Goal: Task Accomplishment & Management: Contribute content

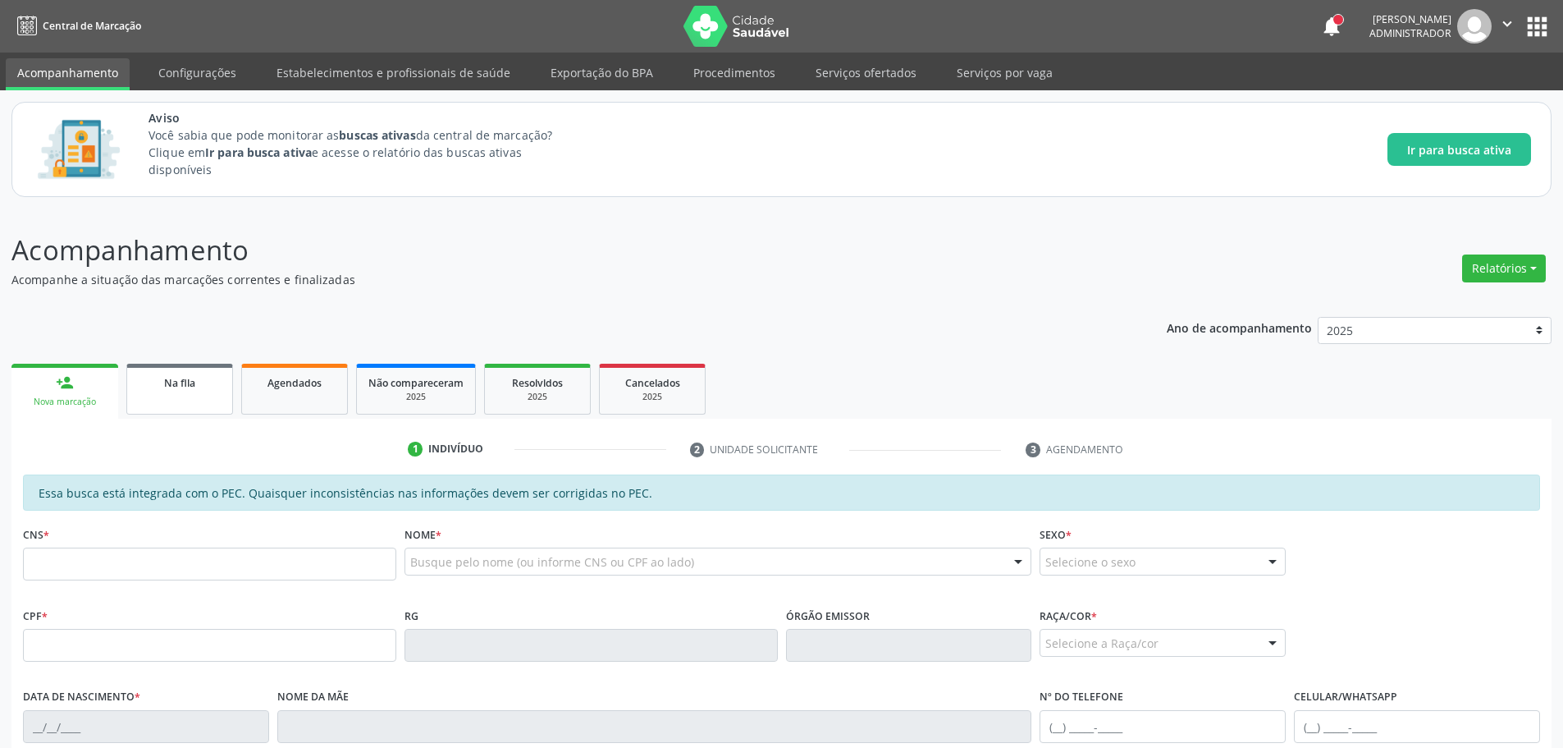
click at [188, 381] on span "Na fila" at bounding box center [179, 383] width 31 height 14
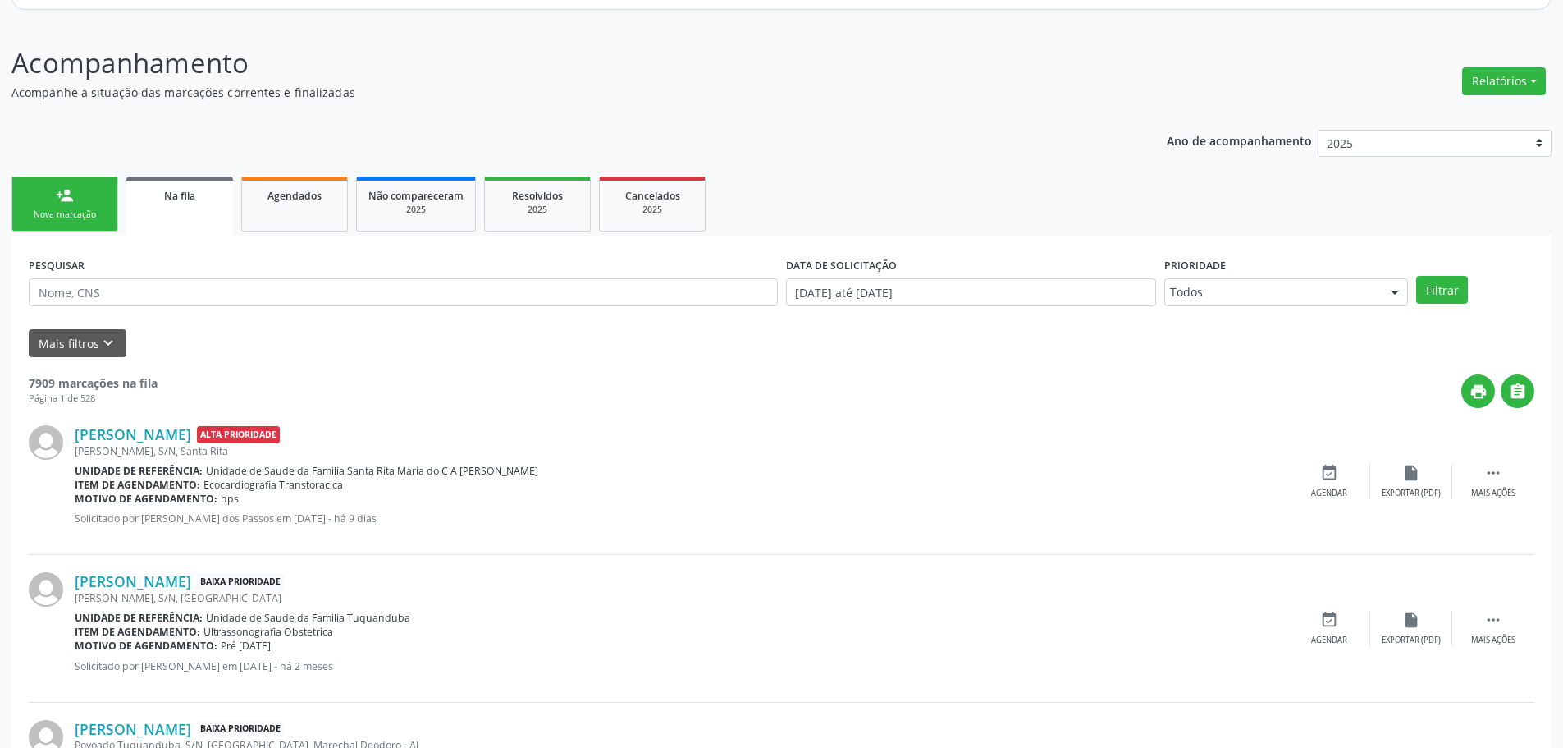
scroll to position [82, 0]
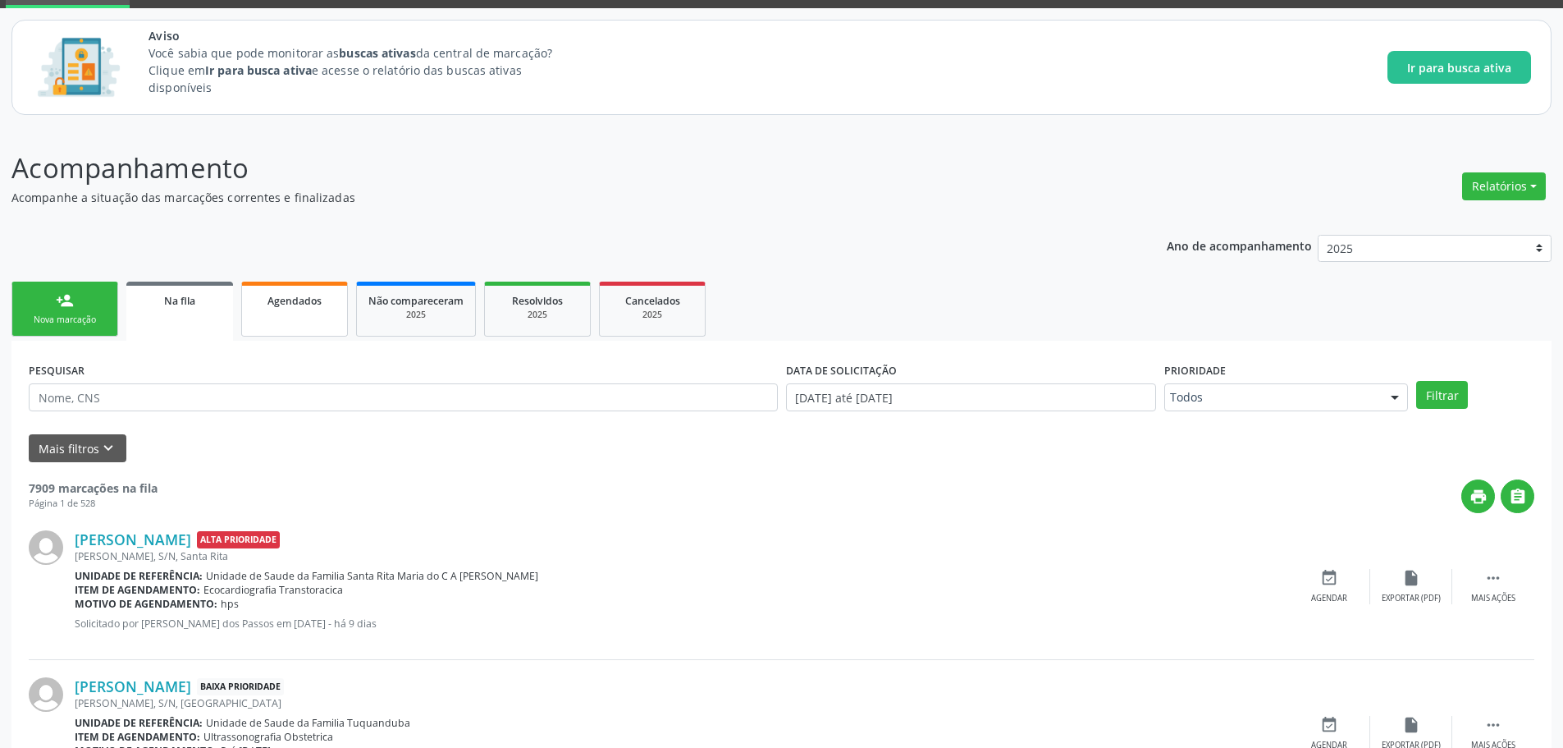
click at [296, 305] on span "Agendados" at bounding box center [295, 301] width 54 height 14
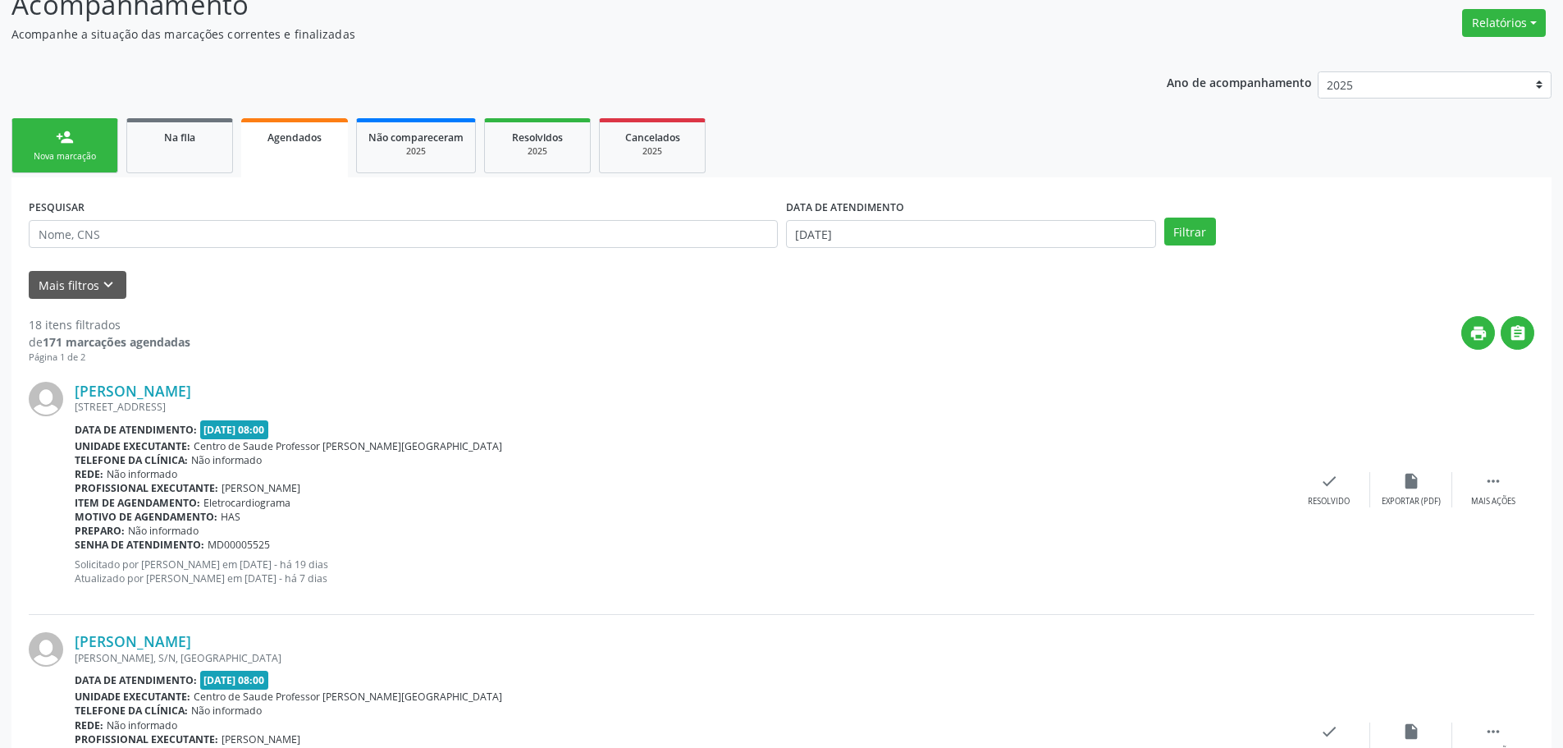
scroll to position [246, 0]
click at [1511, 478] on div " Mais ações" at bounding box center [1494, 488] width 82 height 35
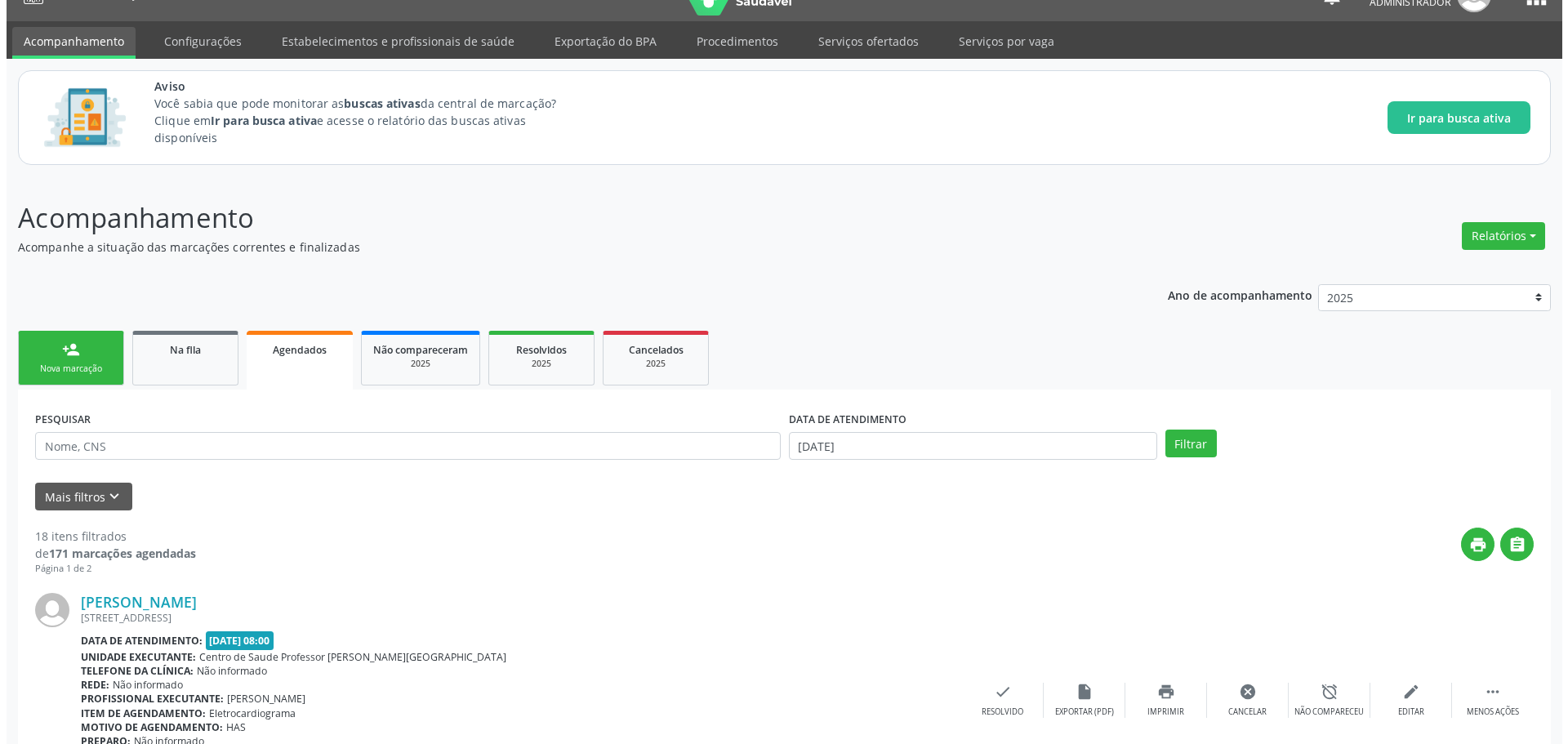
scroll to position [0, 0]
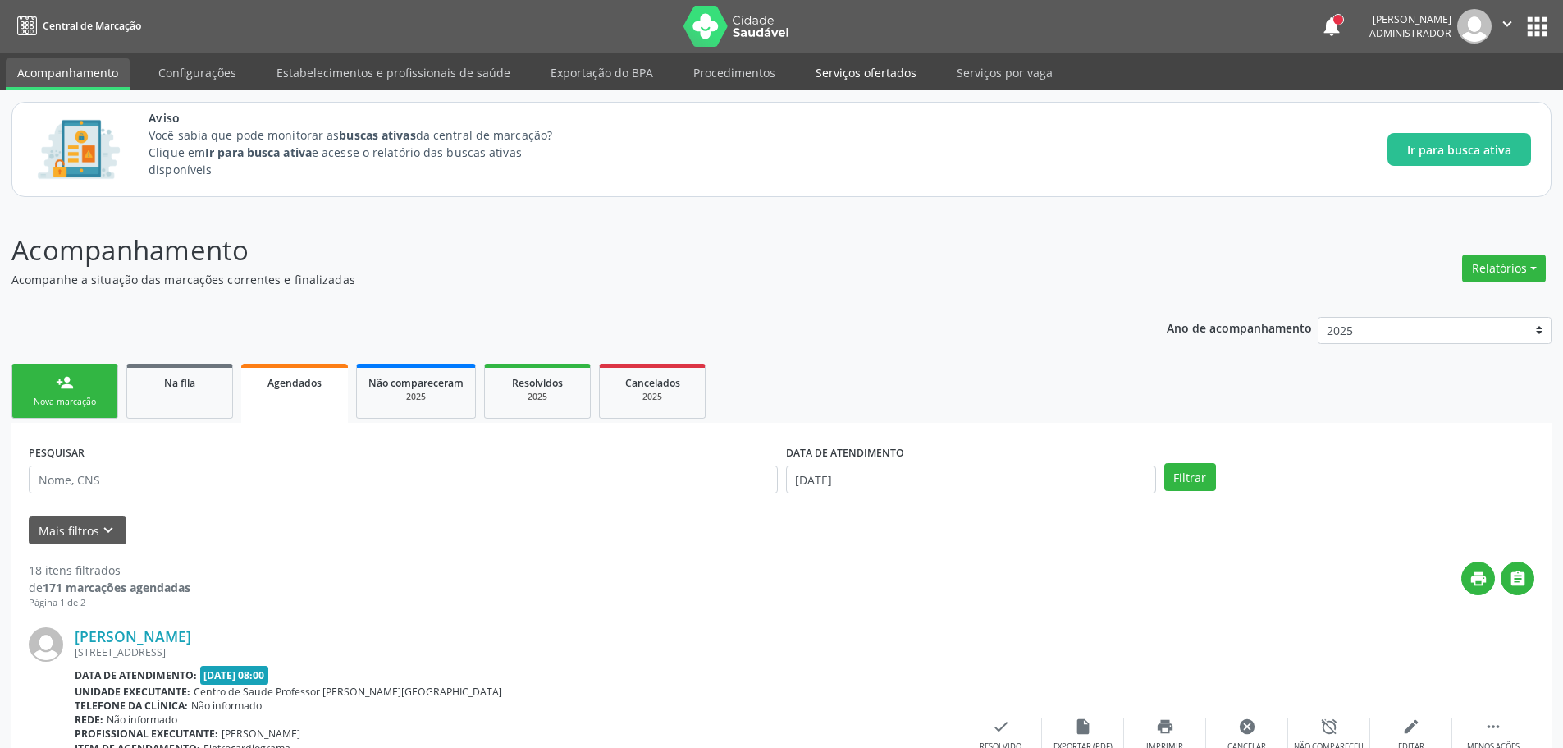
click at [840, 77] on link "Serviços ofertados" at bounding box center [866, 72] width 124 height 29
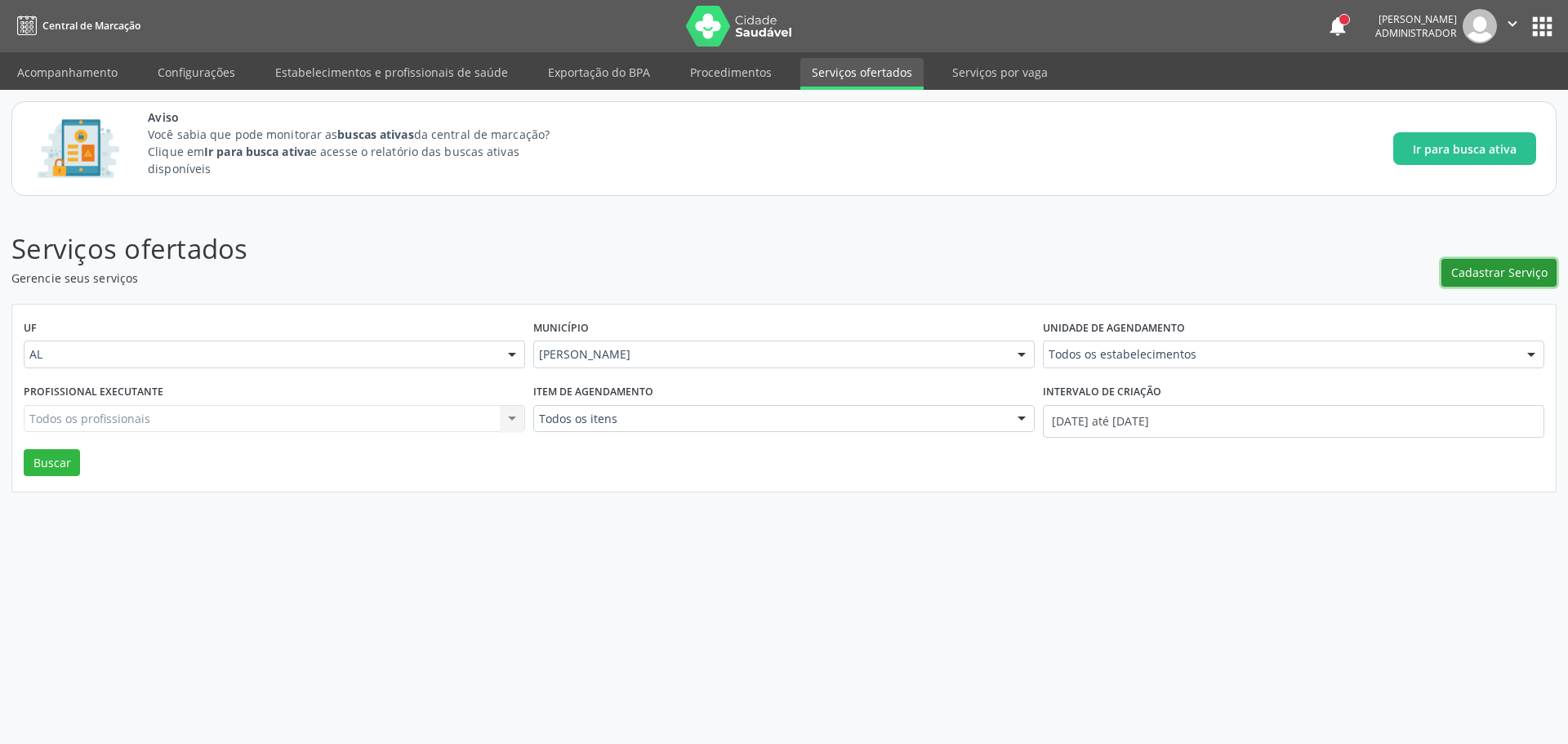
click at [1492, 279] on span "Cadastrar Serviço" at bounding box center [1498, 272] width 97 height 17
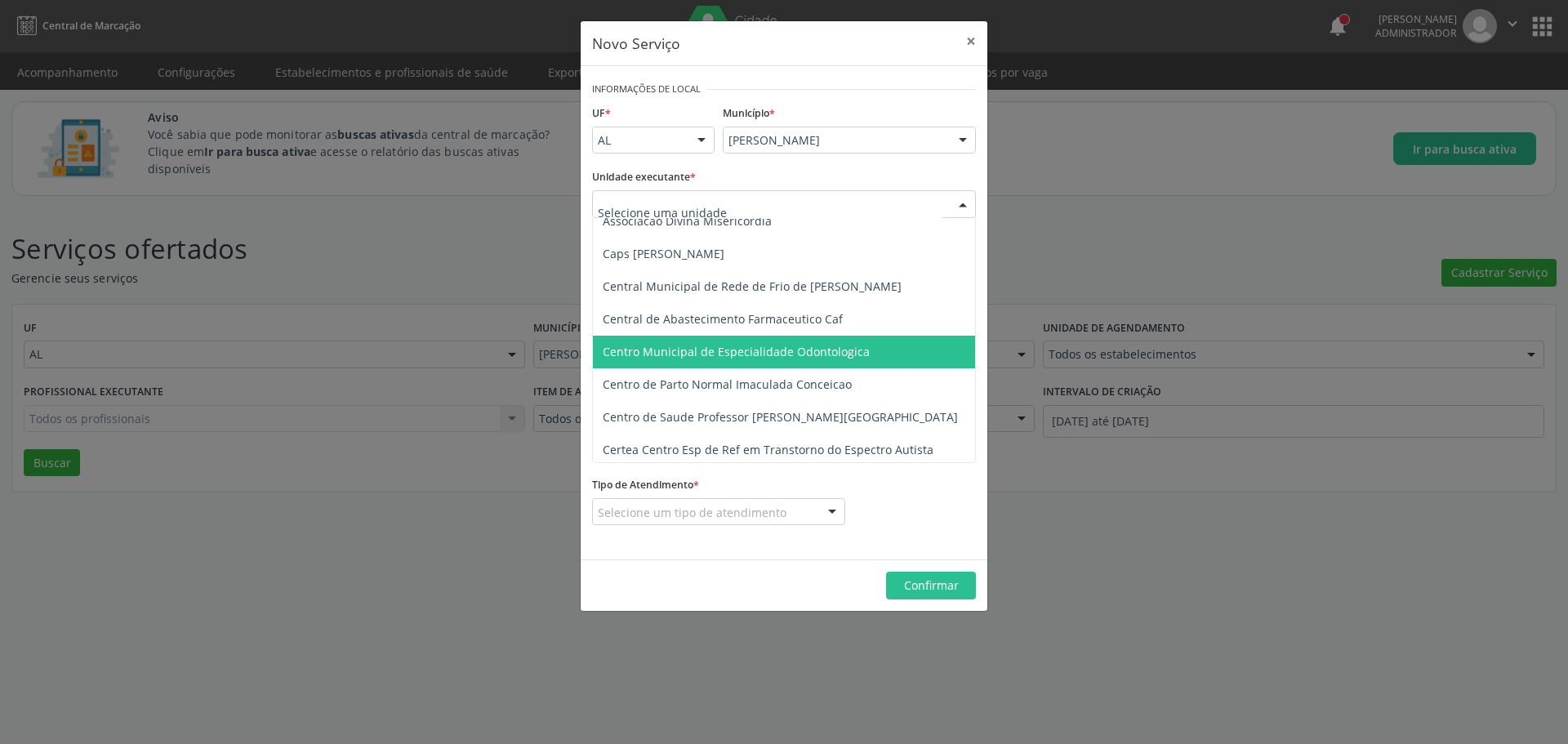
scroll to position [82, 0]
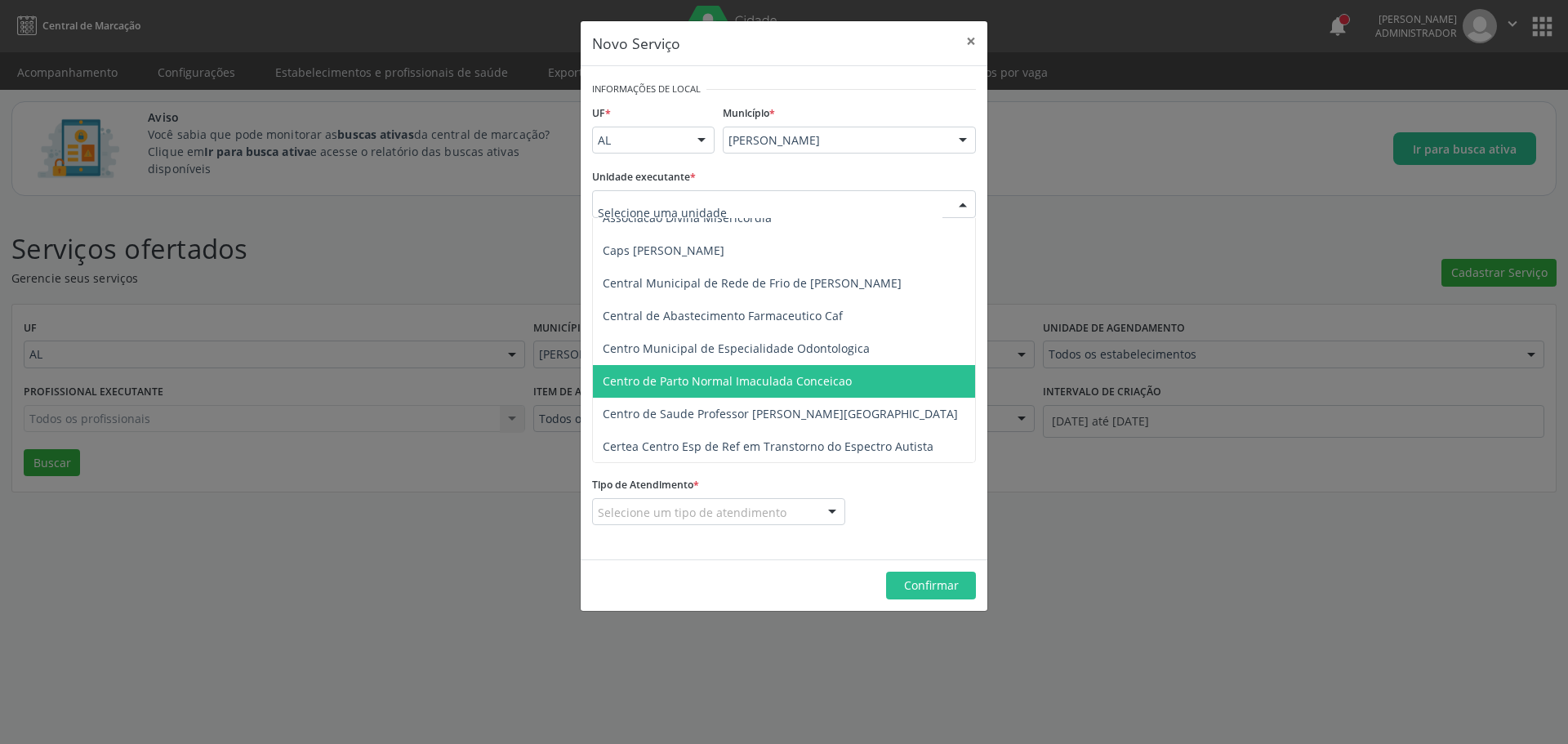
click at [808, 383] on span "Centro de Parto Normal Imaculada Conceicao" at bounding box center [727, 381] width 249 height 16
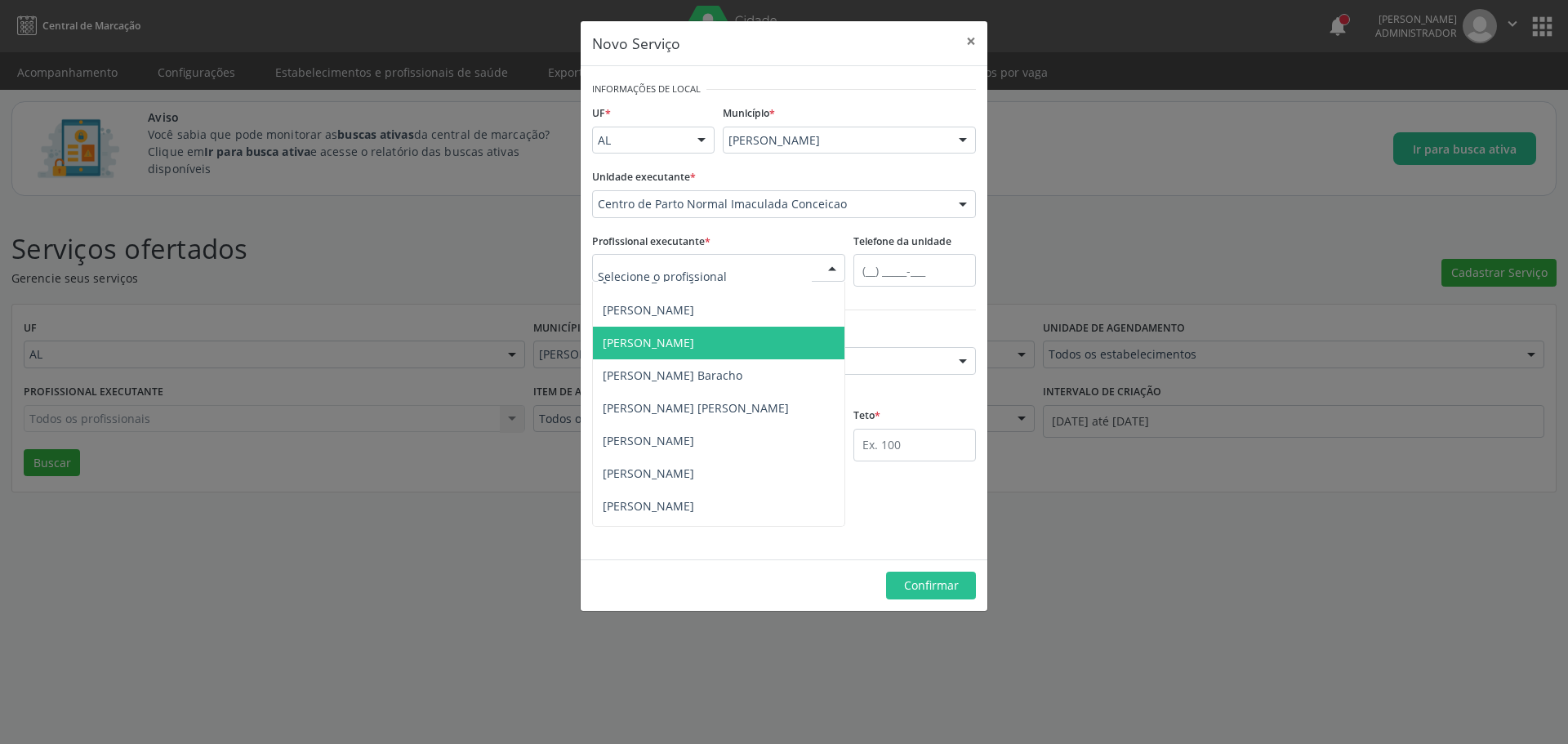
scroll to position [50, 0]
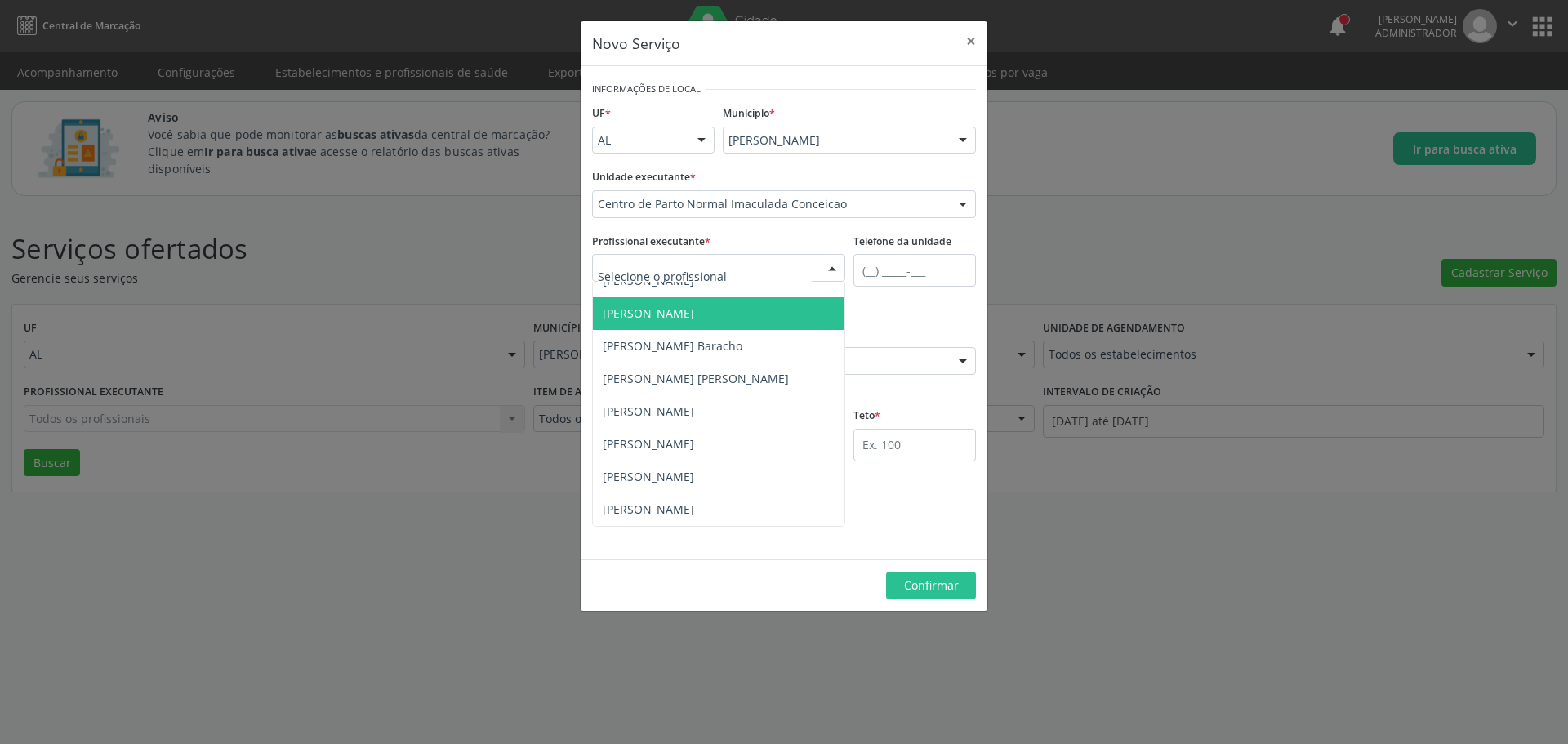
click at [665, 319] on span "[PERSON_NAME]" at bounding box center [649, 313] width 92 height 16
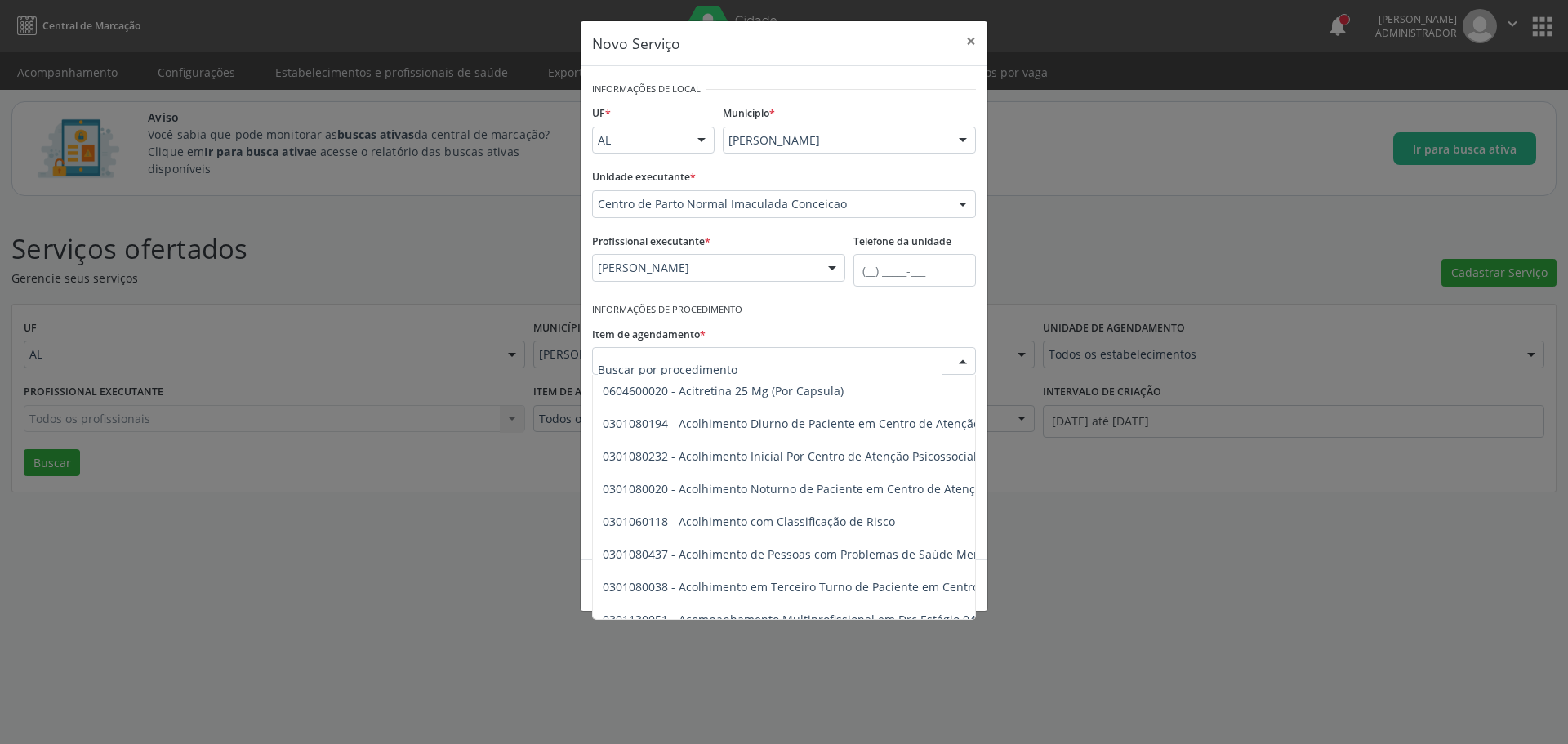
scroll to position [489, 0]
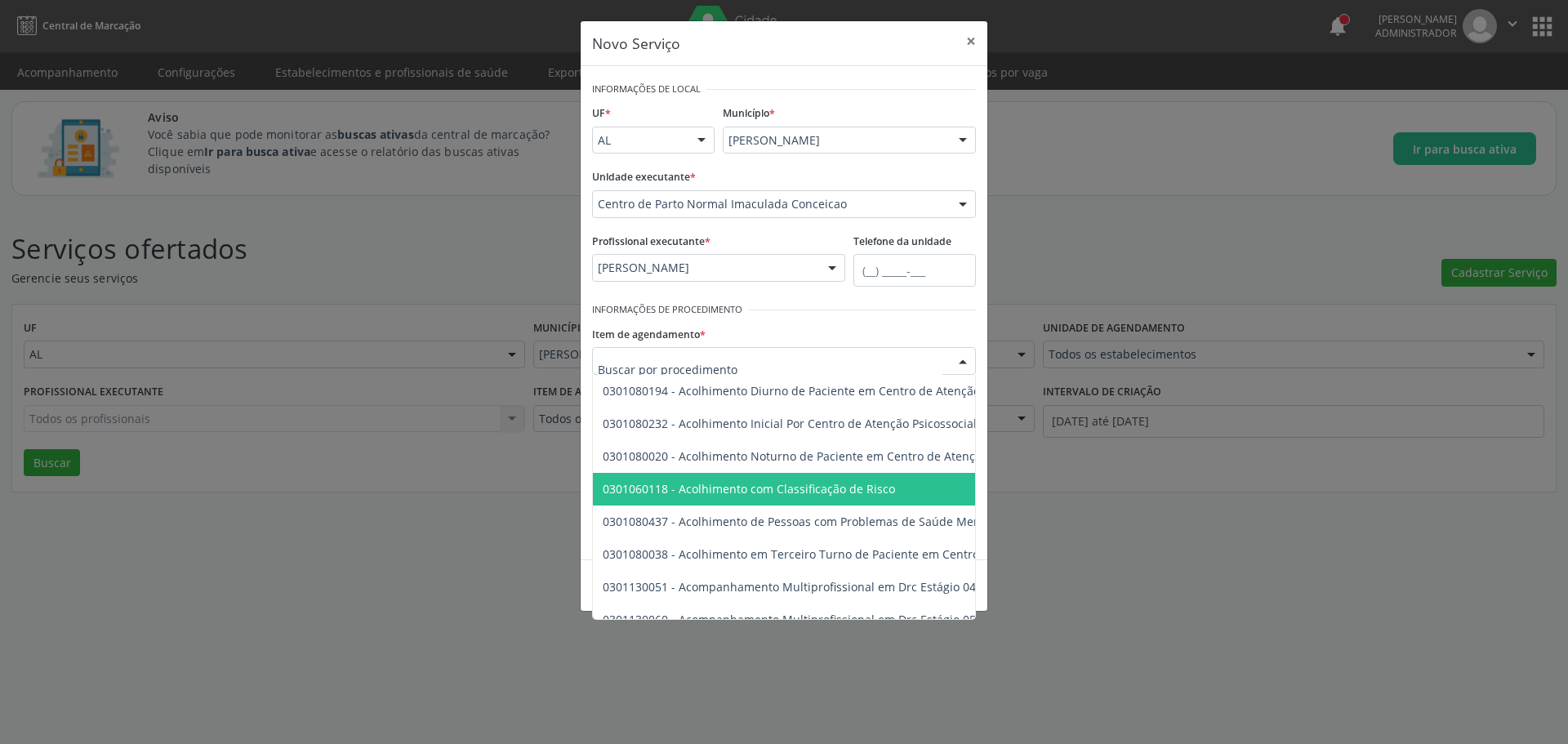
click at [789, 494] on span "0301060118 - Acolhimento com Classificação de Risco" at bounding box center [749, 488] width 293 height 16
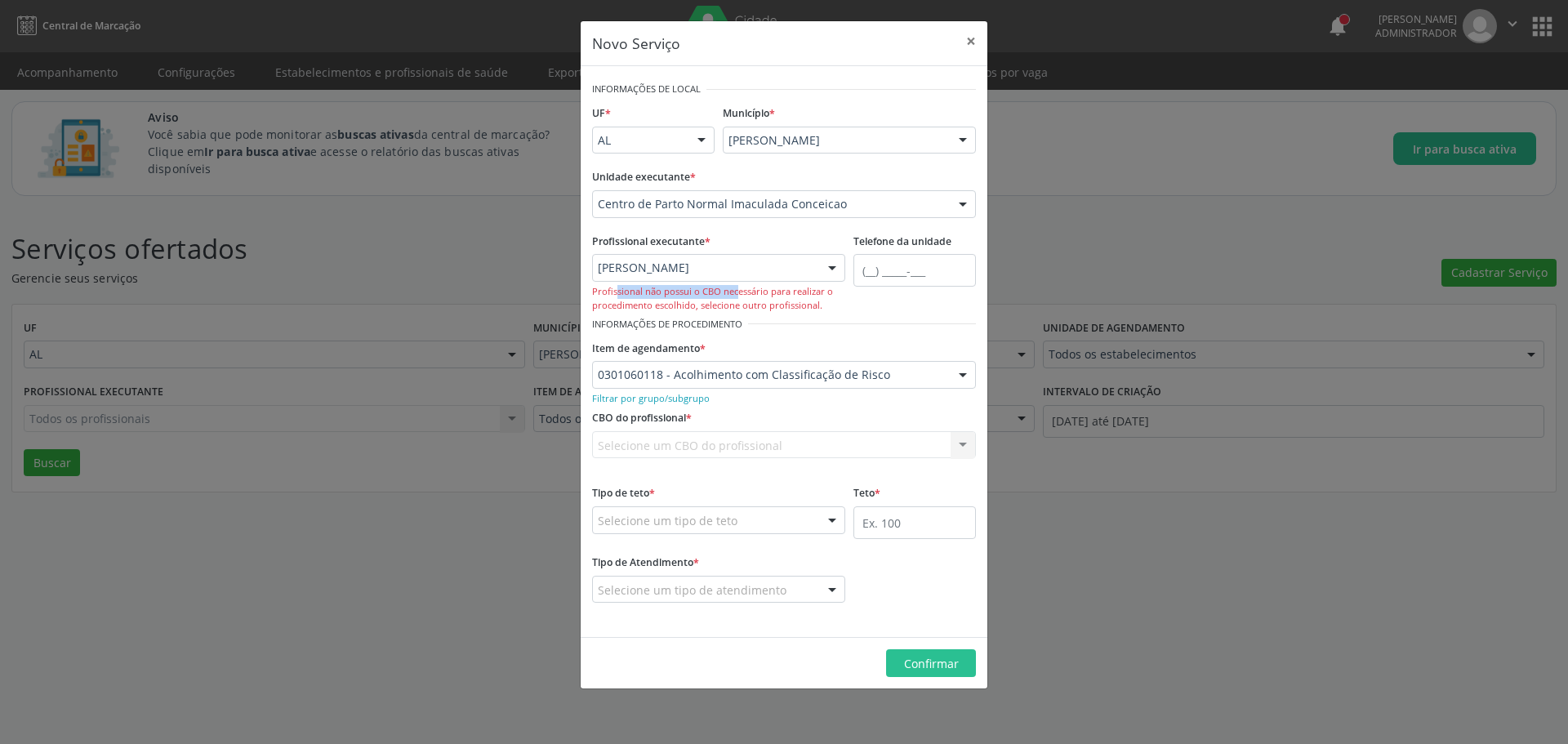
drag, startPoint x: 591, startPoint y: 293, endPoint x: 703, endPoint y: 297, distance: 112.1
click at [703, 297] on div "Profissional executante * [PERSON_NAME] [PERSON_NAME] [PERSON_NAME] [PERSON_NAM…" at bounding box center [718, 272] width 262 height 84
click at [795, 290] on div "Profissional não possui o CBO necessário para realizar o procedimento escolhido…" at bounding box center [718, 298] width 253 height 28
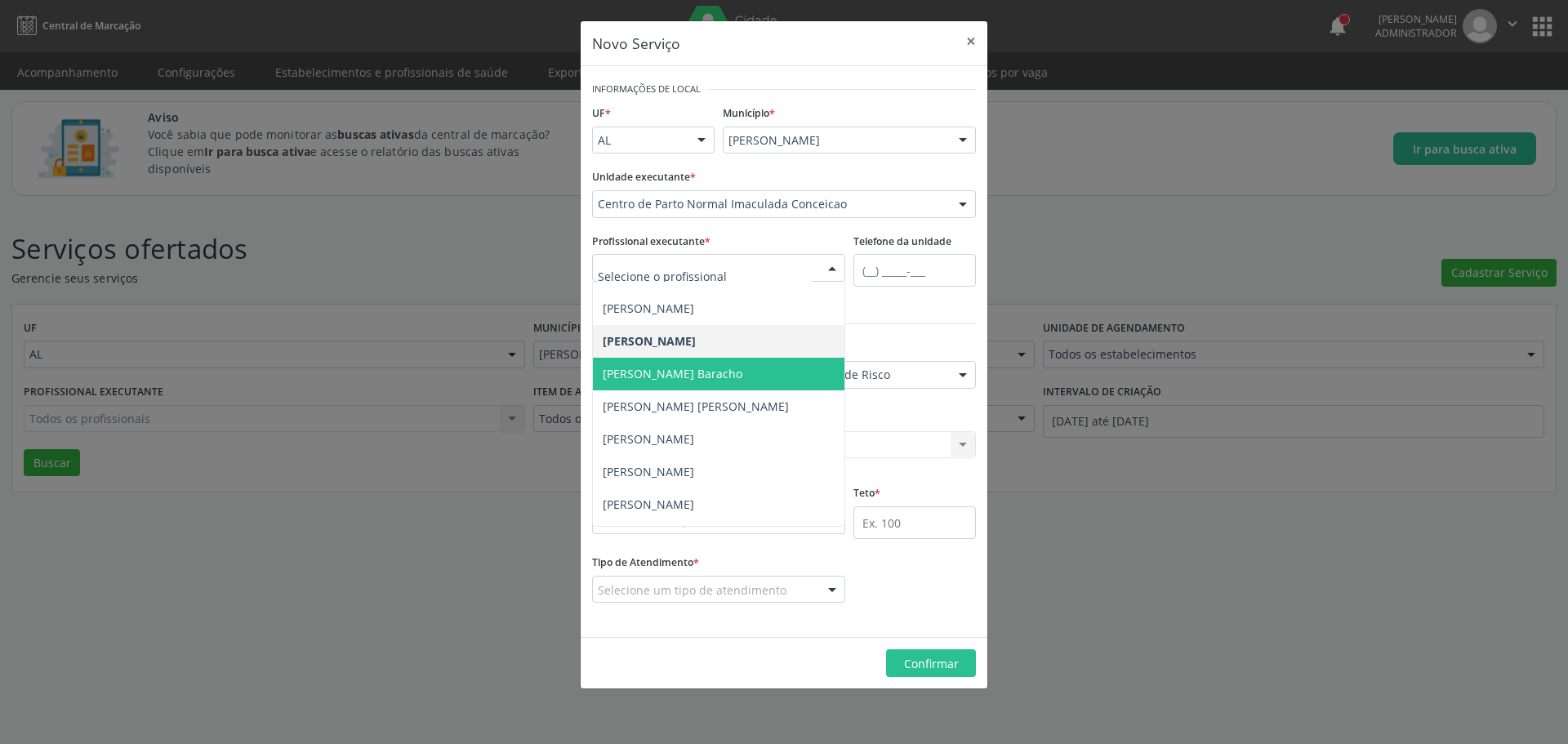
scroll to position [50, 0]
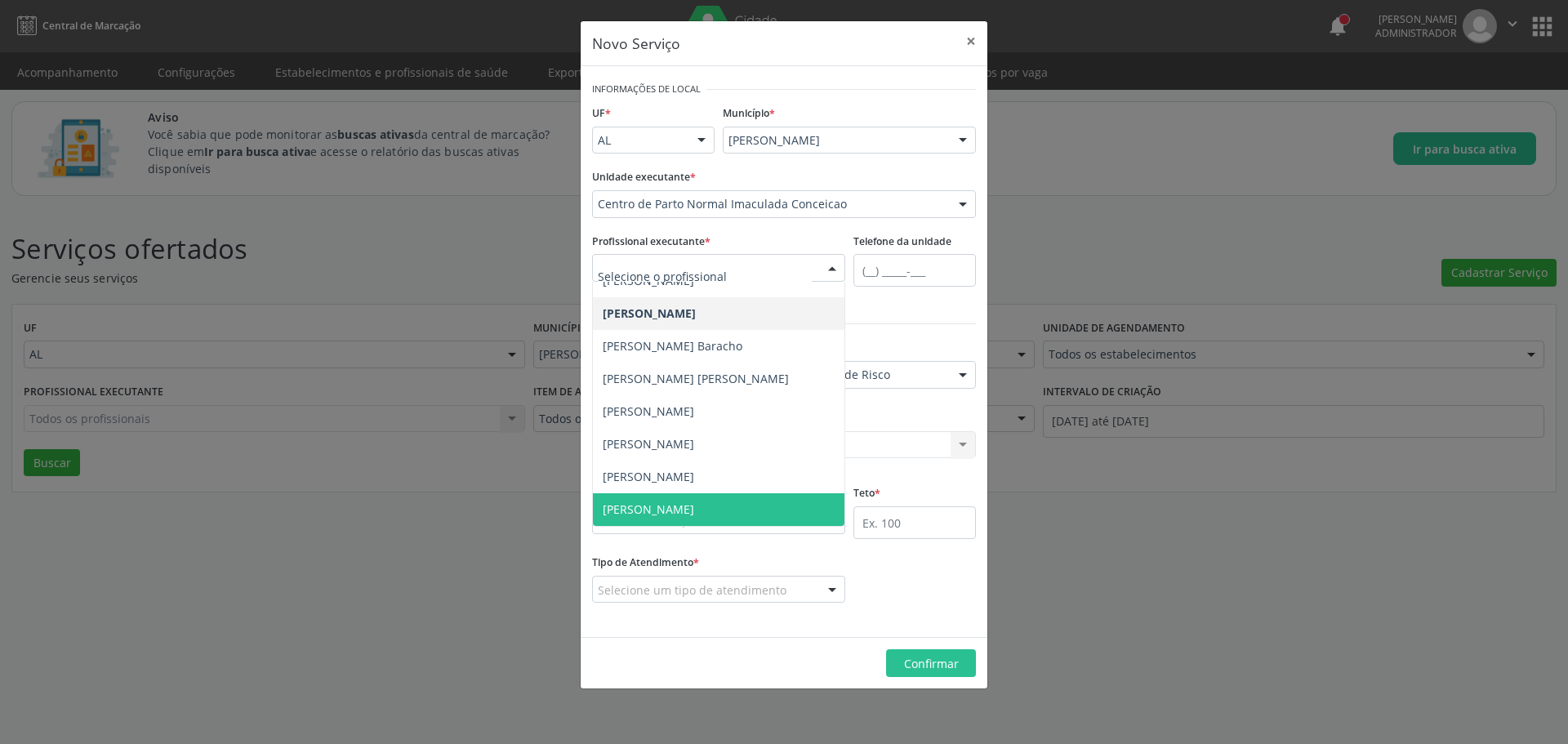
click at [694, 502] on span "[PERSON_NAME]" at bounding box center [649, 509] width 92 height 16
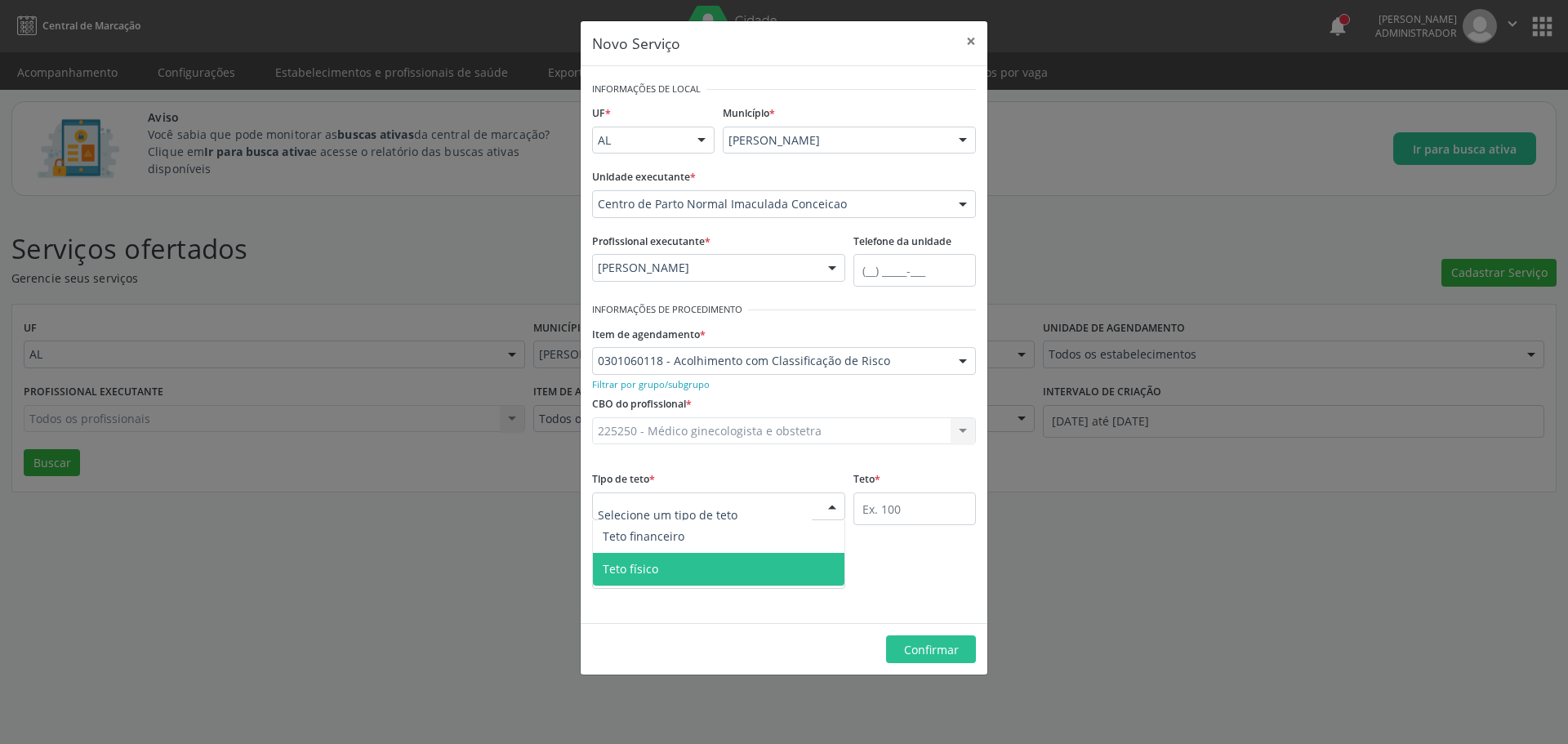
click at [689, 570] on span "Teto físico" at bounding box center [718, 569] width 252 height 33
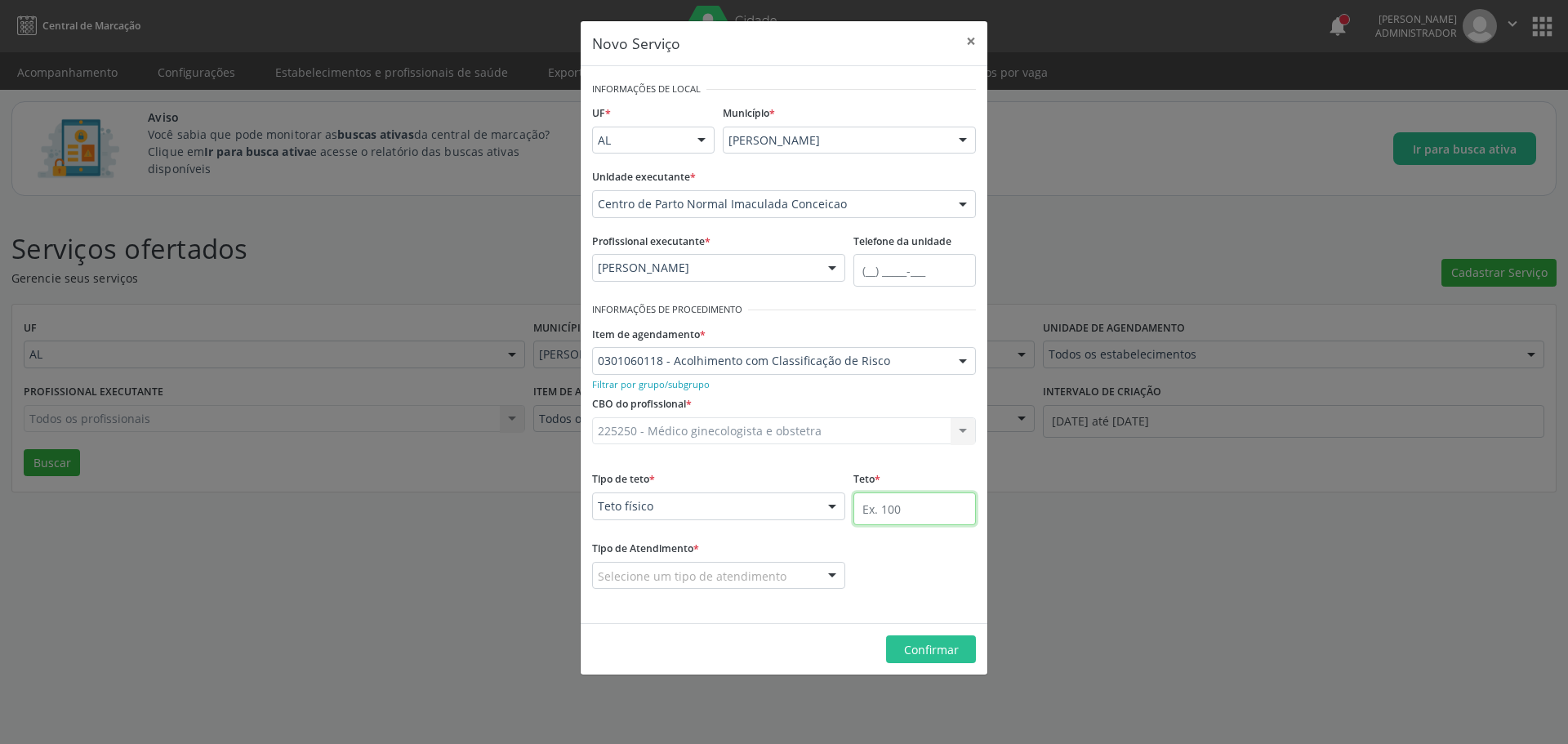
click at [913, 498] on input "text" at bounding box center [914, 508] width 122 height 33
type input "100"
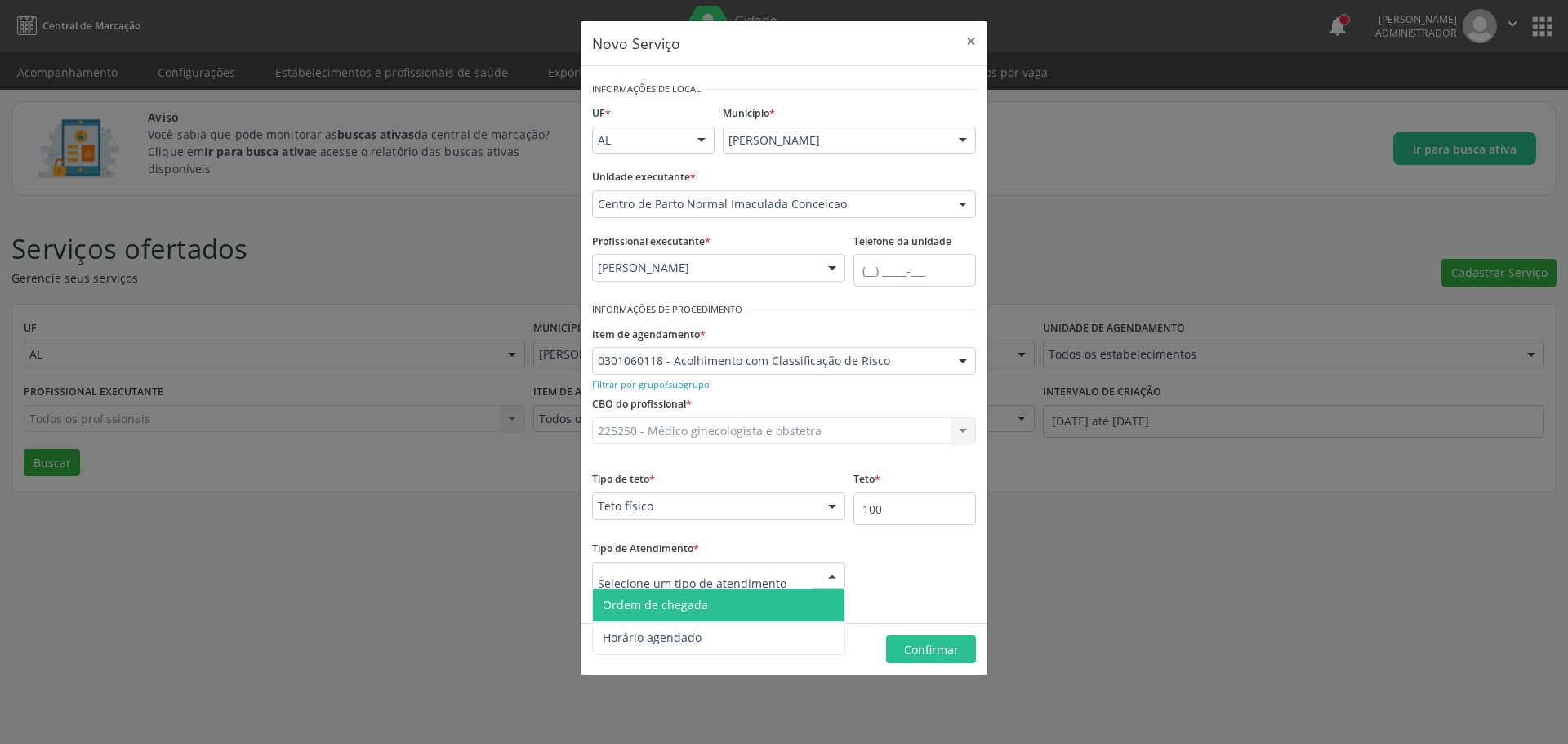
click at [673, 609] on span "Ordem de chegada" at bounding box center [656, 605] width 105 height 16
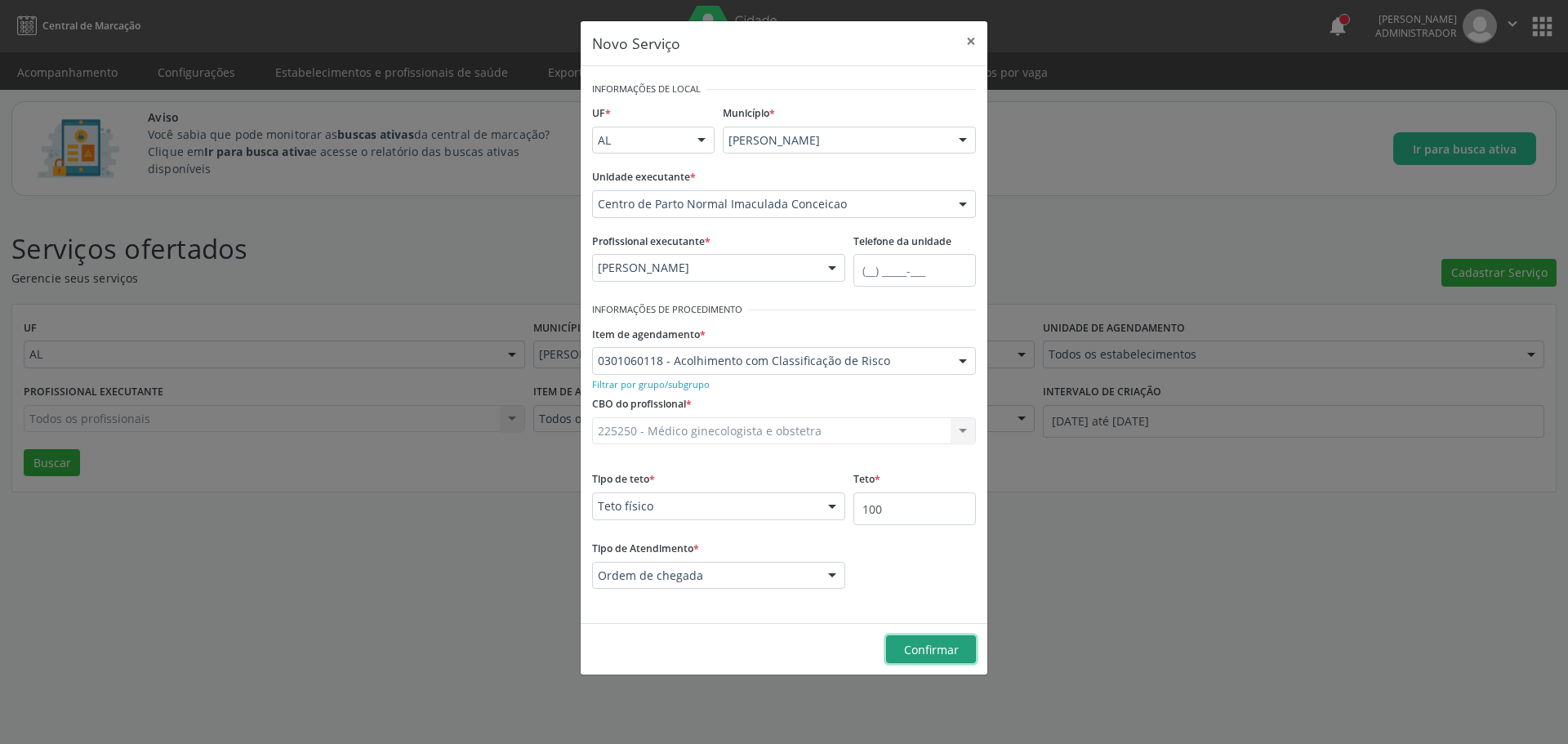
click at [933, 651] on span "Confirmar" at bounding box center [930, 650] width 55 height 16
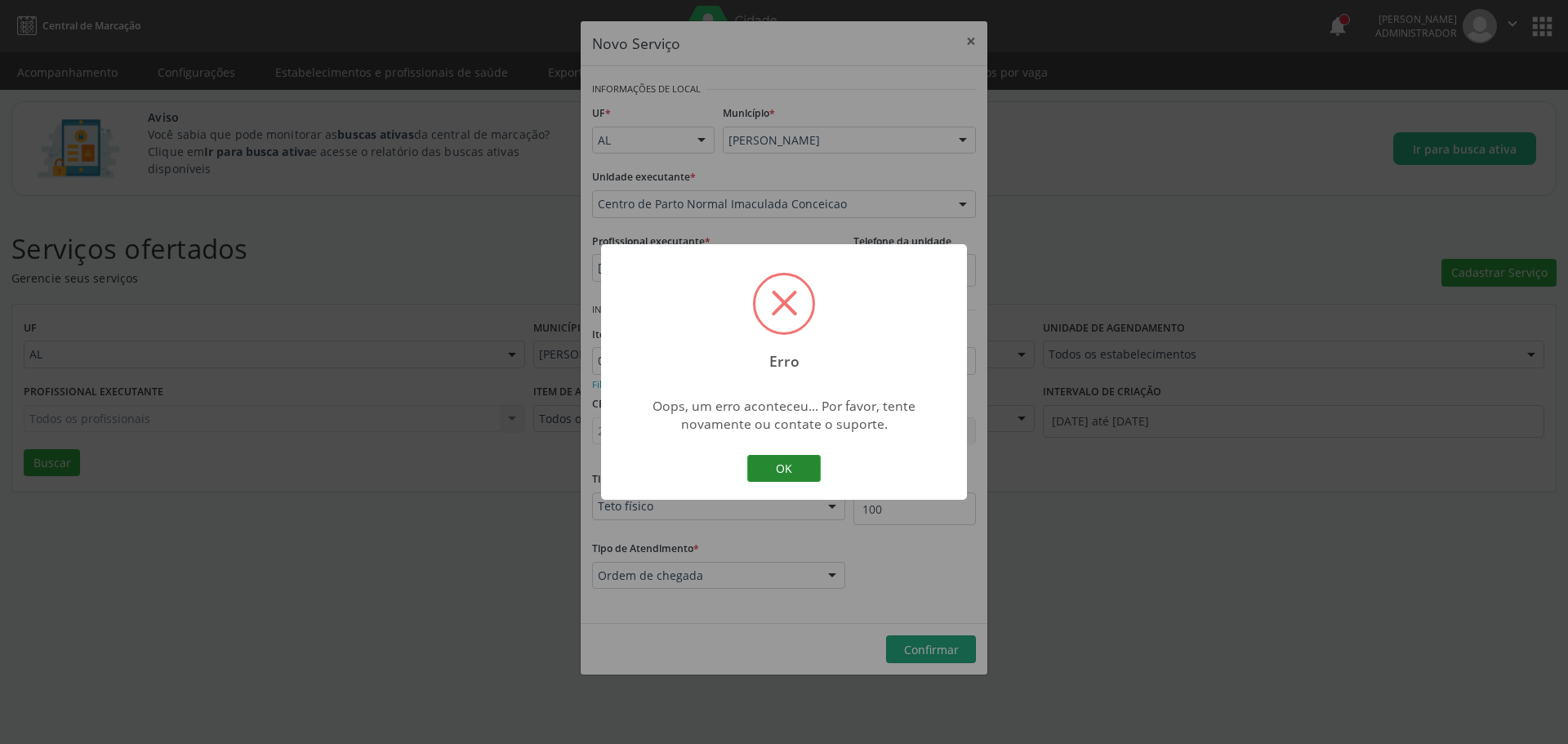
click at [791, 466] on button "OK" at bounding box center [784, 468] width 74 height 28
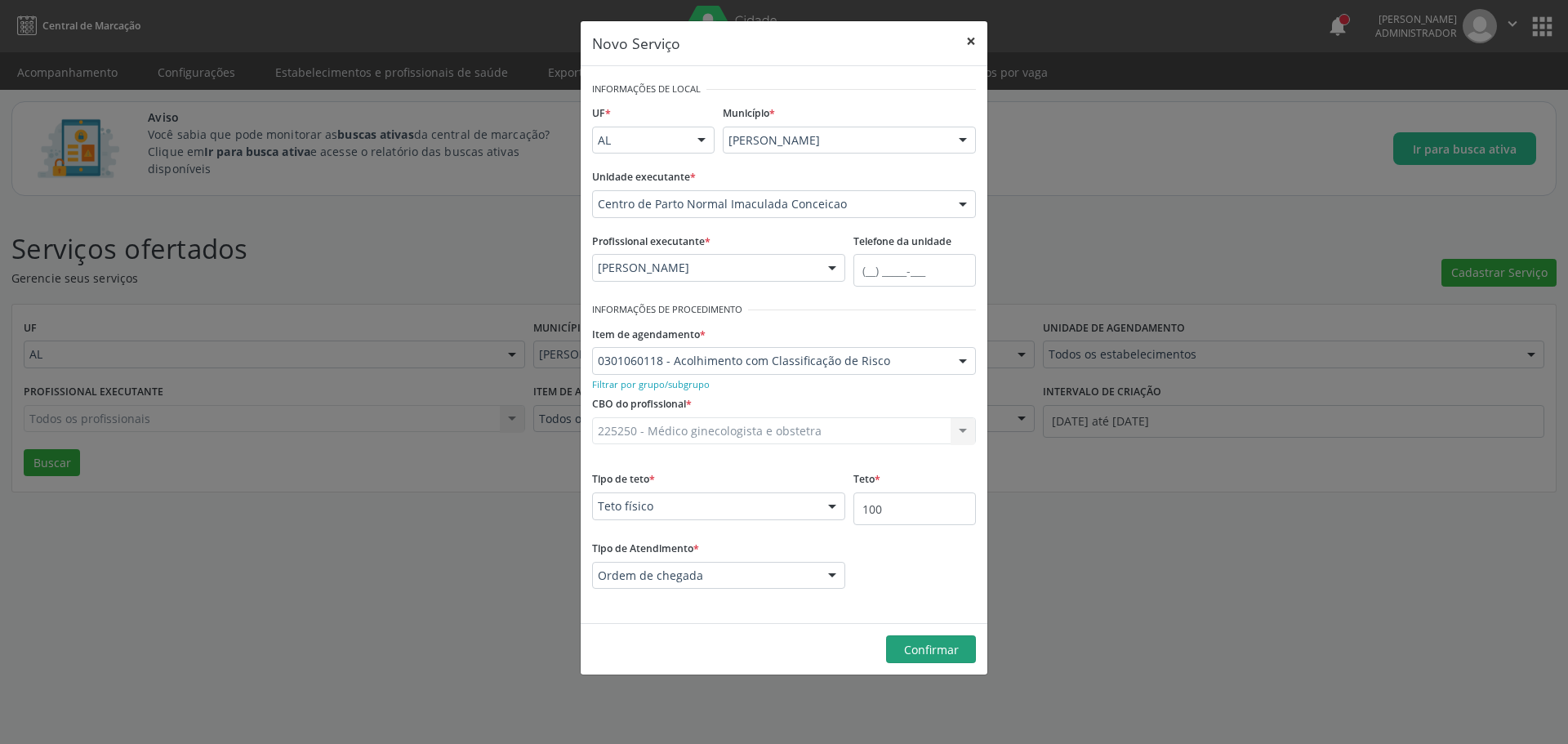
click at [974, 48] on button "×" at bounding box center [970, 41] width 33 height 40
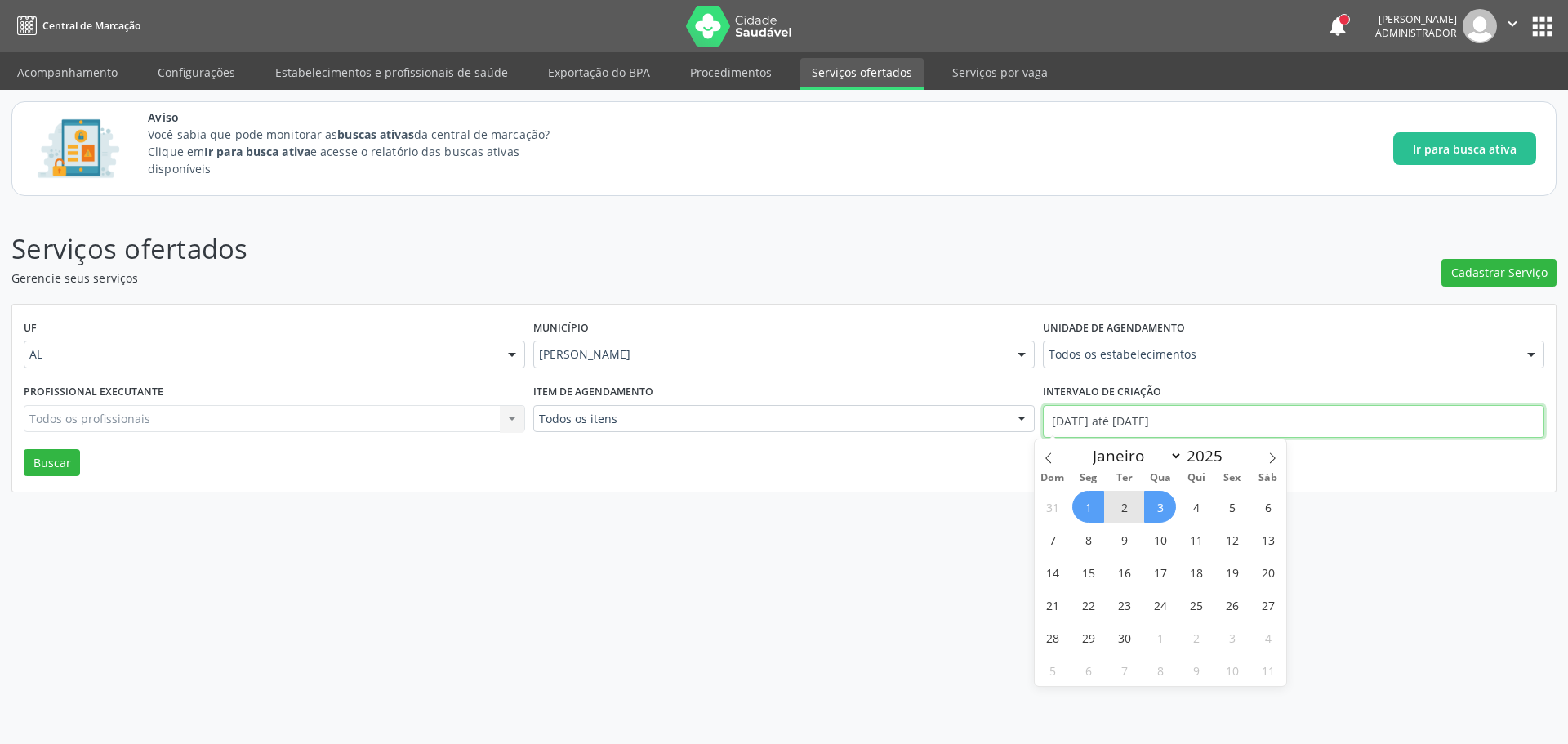
click at [1122, 423] on input "[DATE] até [DATE]" at bounding box center [1293, 421] width 501 height 33
click at [836, 457] on div "UF AL AL Nenhum resultado encontrado para: " " Não há nenhuma opção para ser ex…" at bounding box center [783, 398] width 1543 height 188
click at [726, 81] on link "Procedimentos" at bounding box center [730, 72] width 104 height 29
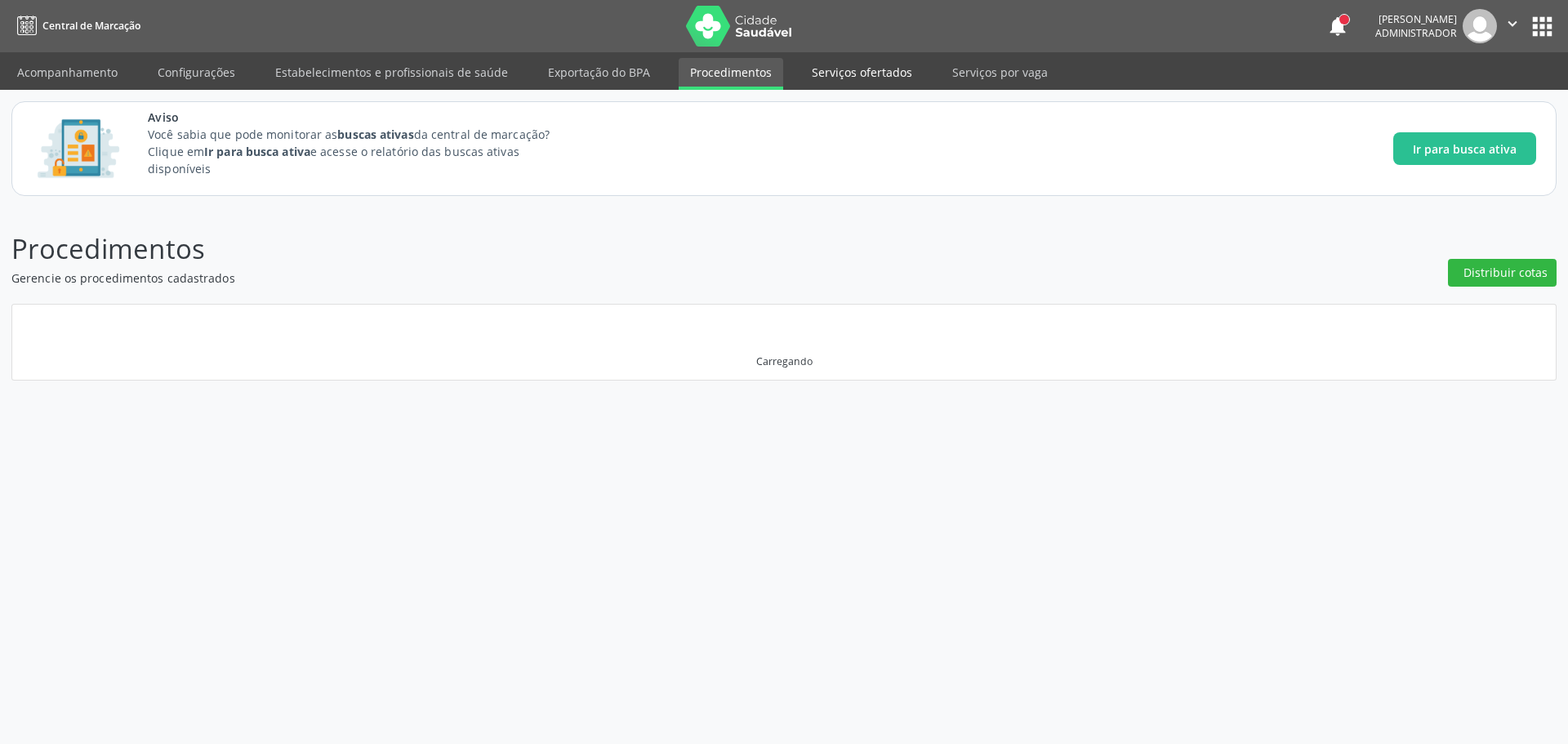
click at [813, 80] on link "Serviços ofertados" at bounding box center [862, 72] width 123 height 29
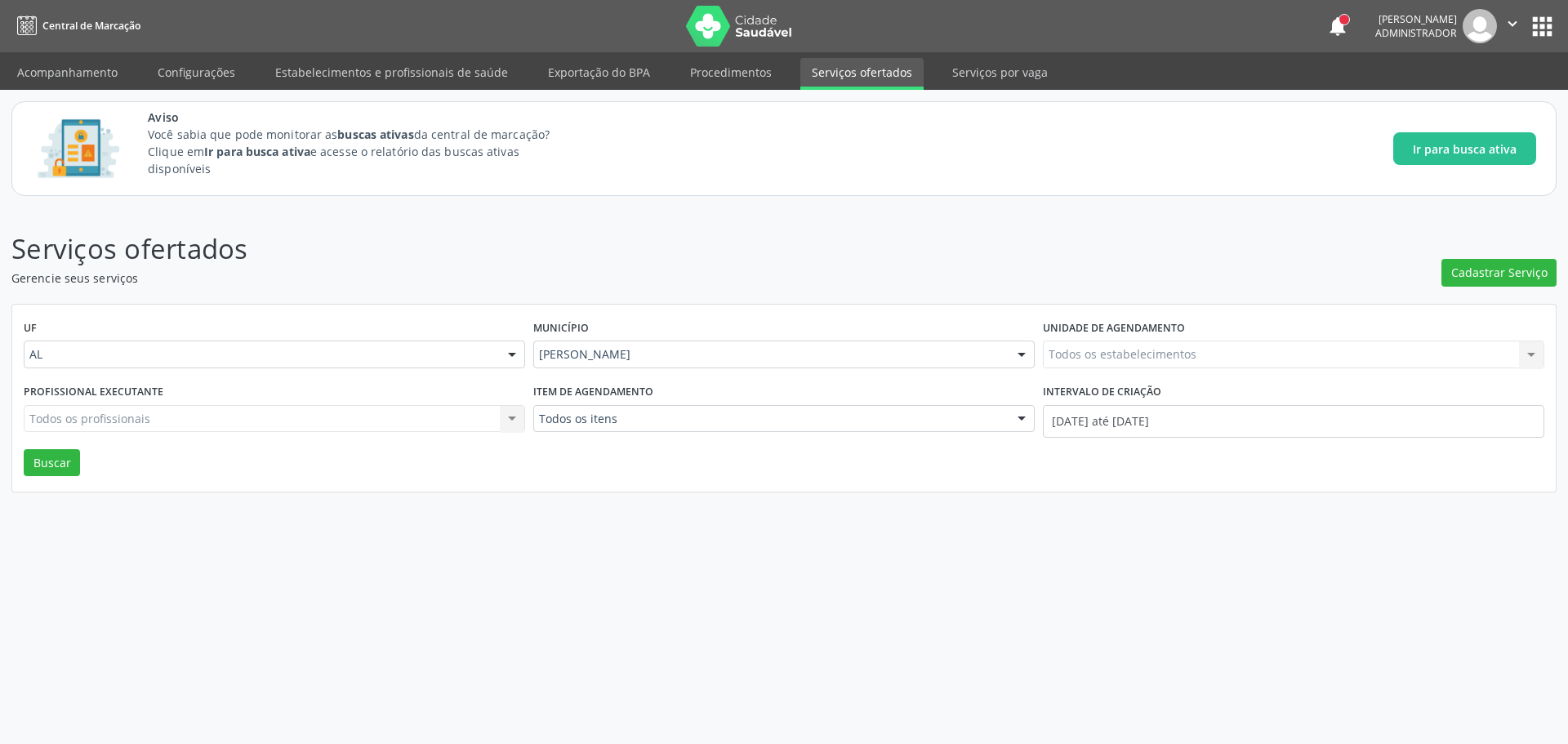
click at [690, 89] on li "Procedimentos" at bounding box center [730, 74] width 104 height 32
click at [698, 82] on link "Procedimentos" at bounding box center [730, 72] width 104 height 29
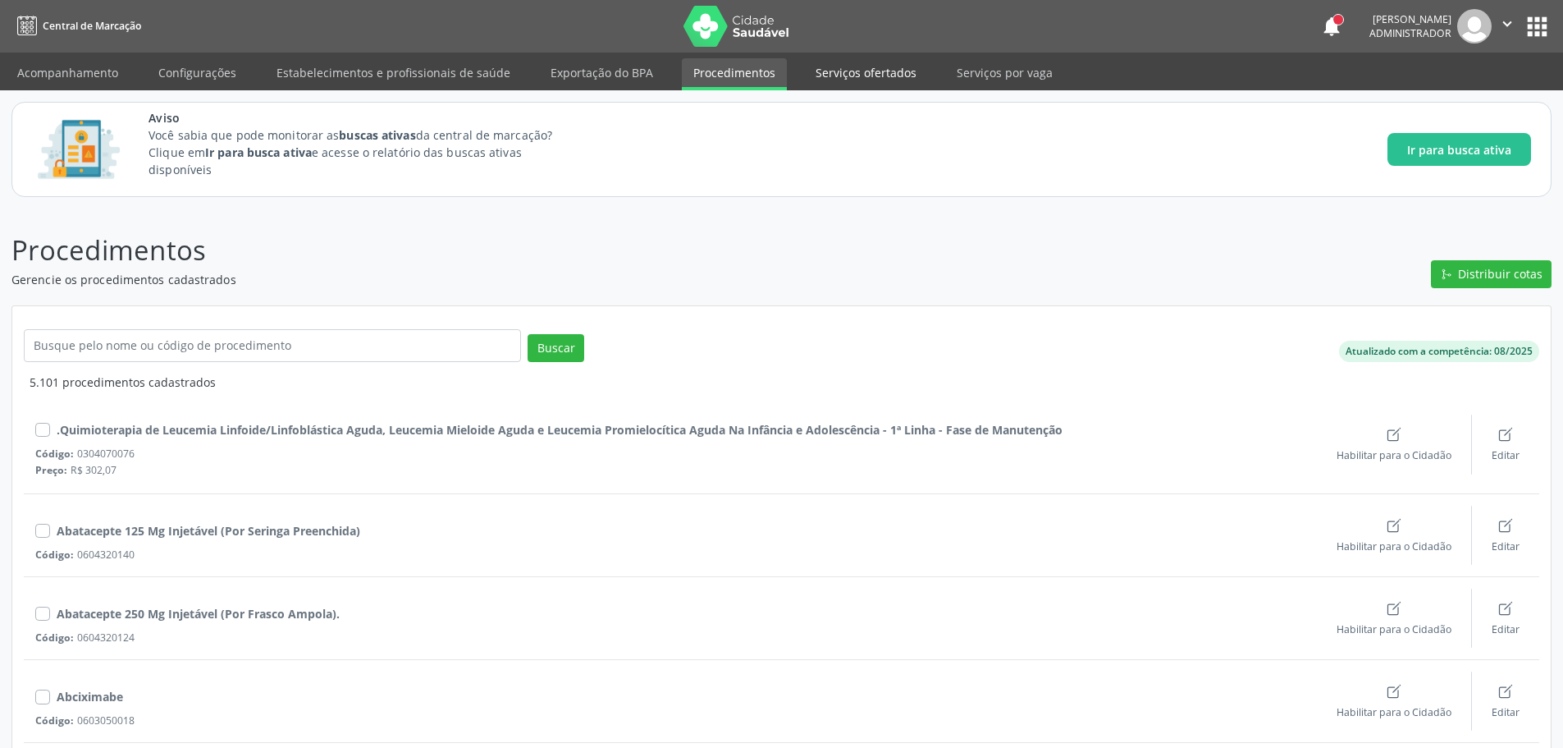
click at [806, 66] on link "Serviços ofertados" at bounding box center [866, 72] width 124 height 29
